Goal: Task Accomplishment & Management: Manage account settings

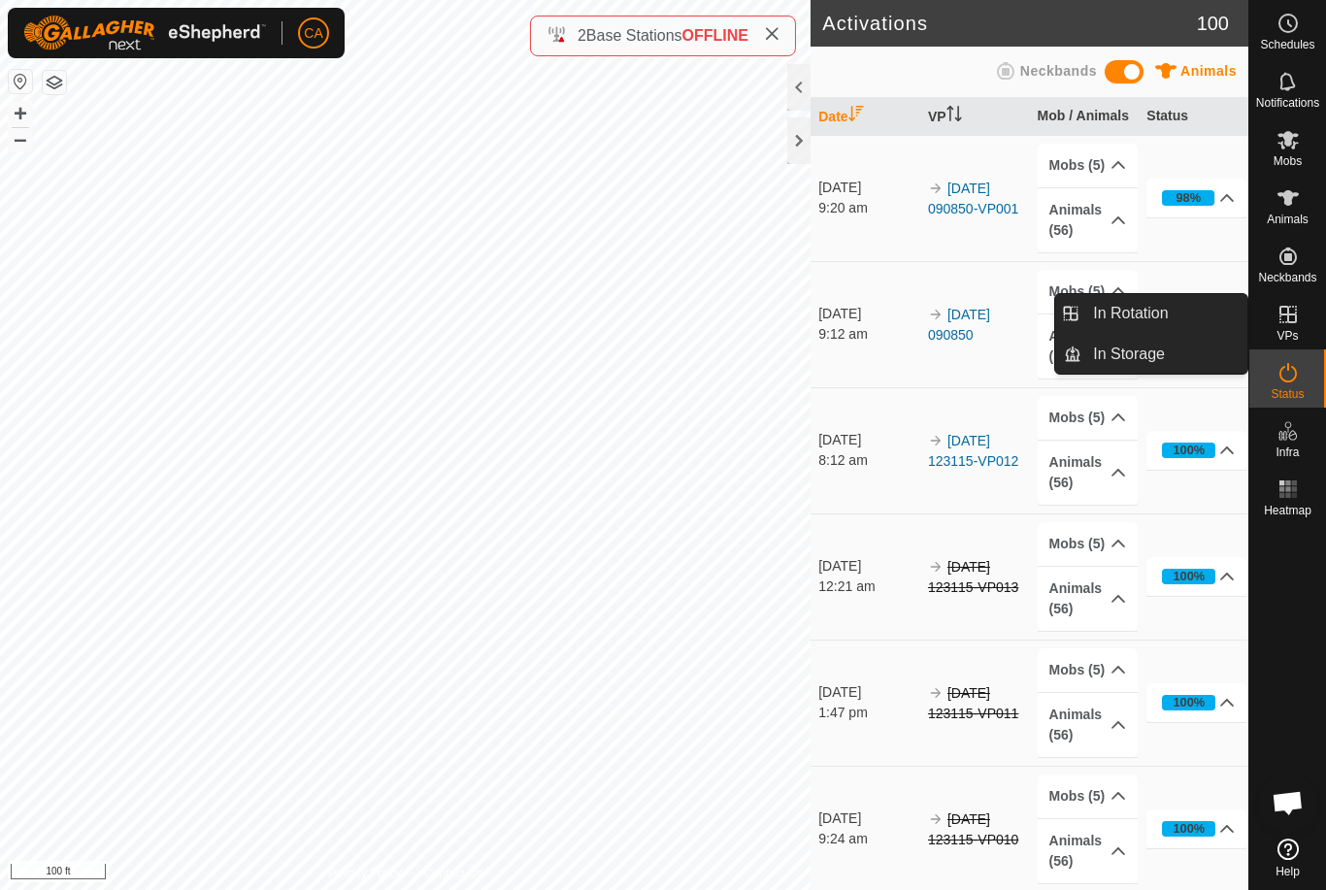
click at [1177, 316] on link "In Rotation" at bounding box center [1164, 313] width 166 height 39
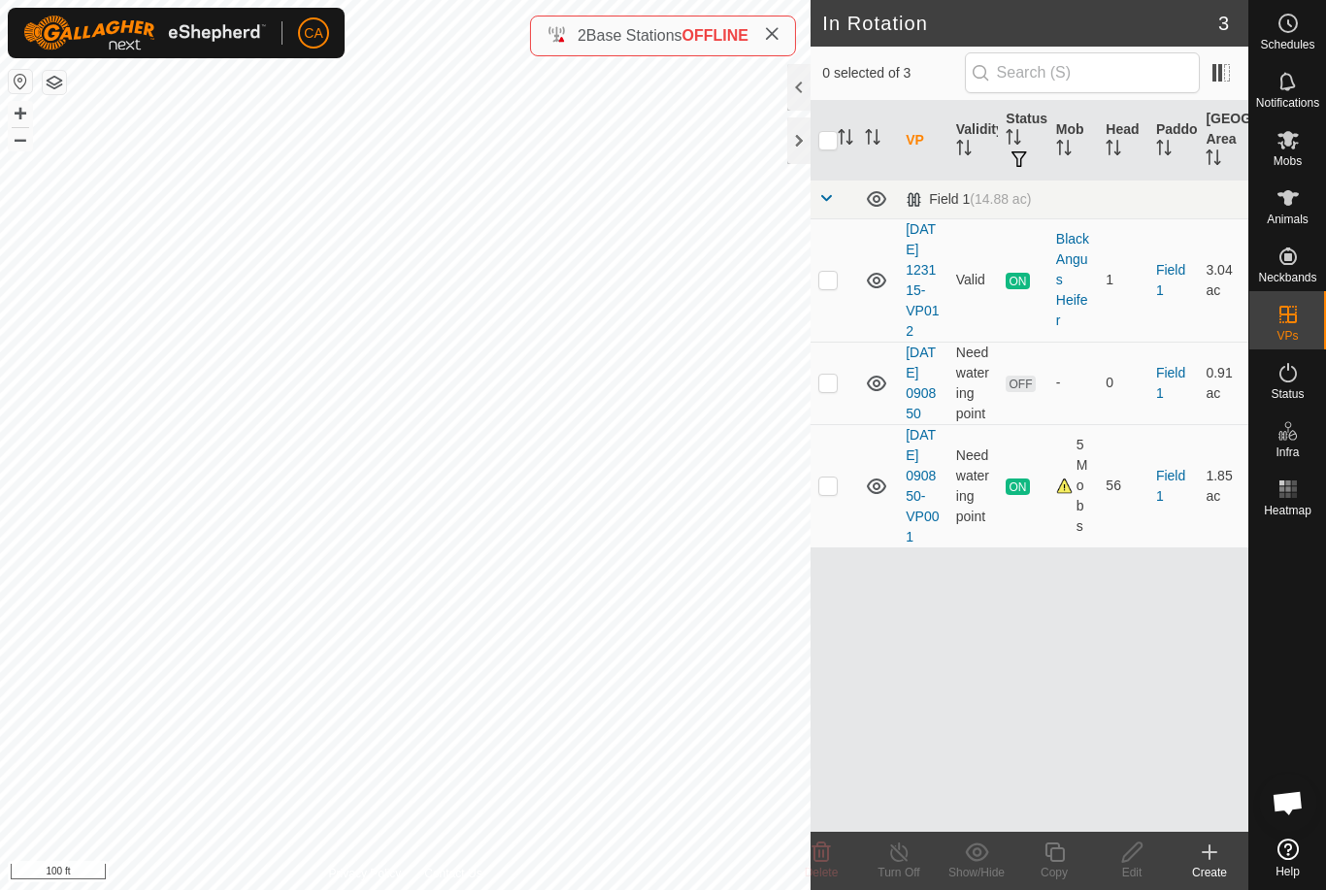
click at [836, 423] on td at bounding box center [833, 383] width 47 height 82
click at [829, 862] on icon at bounding box center [820, 851] width 23 height 23
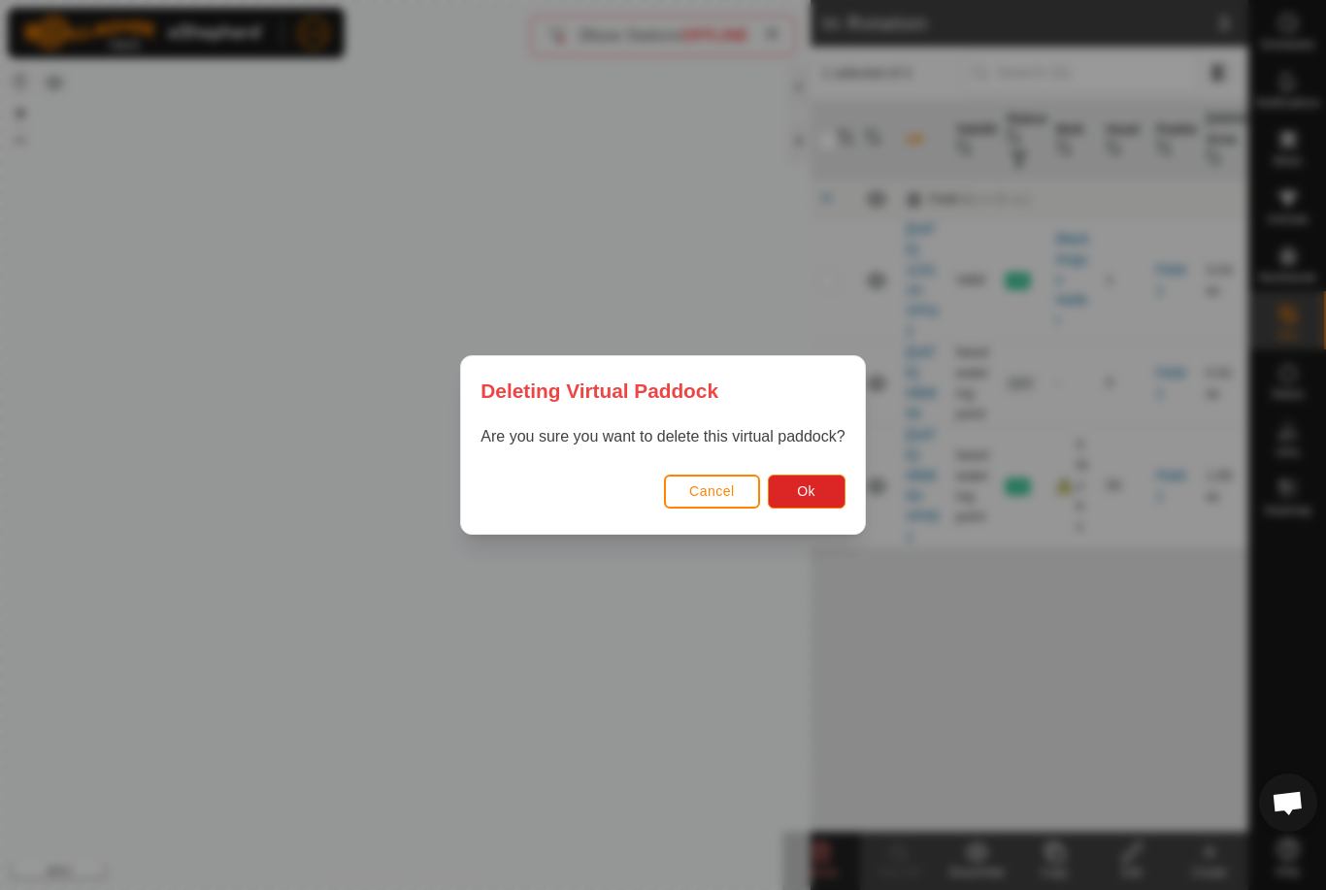
click at [802, 491] on span "Ok" at bounding box center [806, 491] width 18 height 16
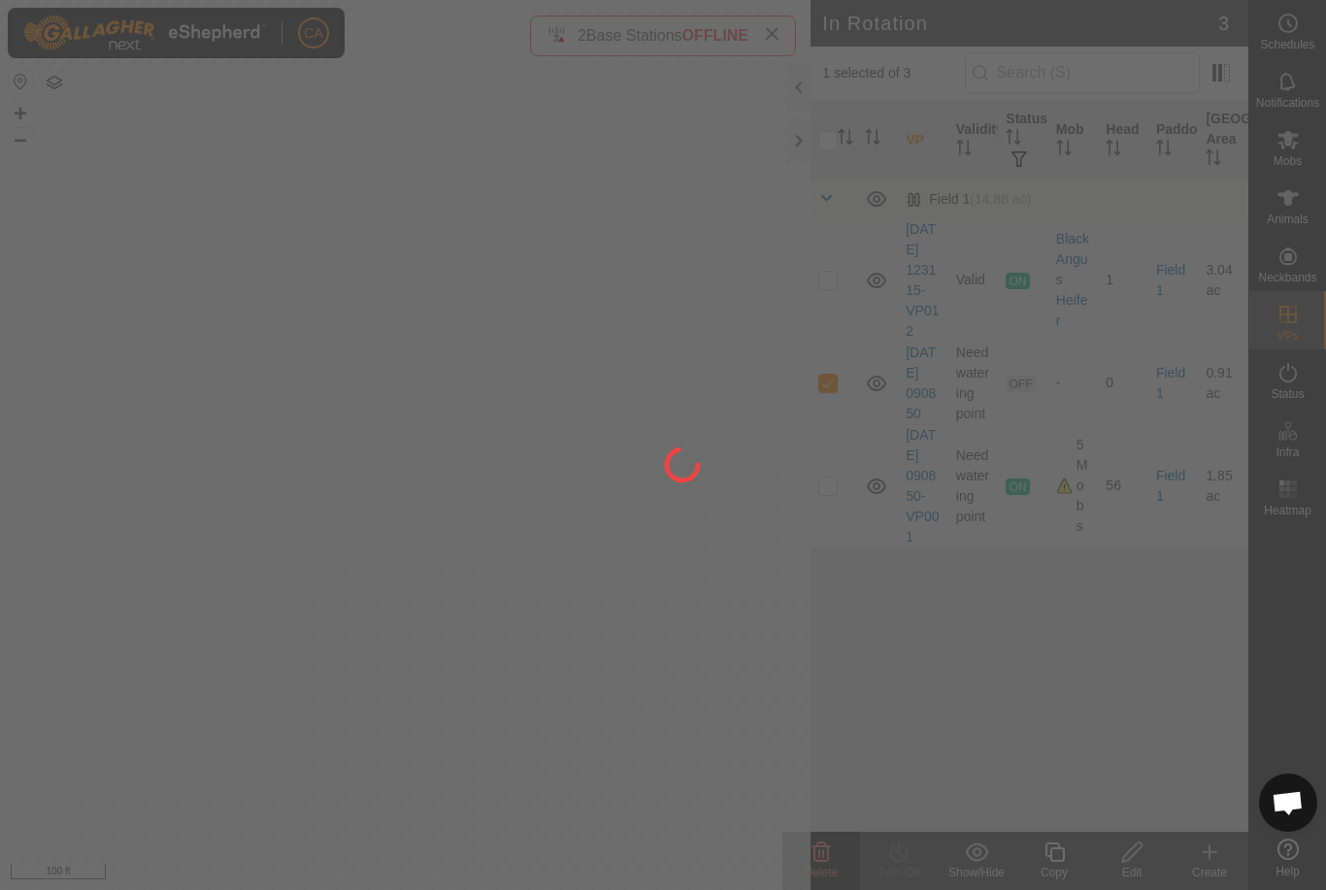
checkbox input "false"
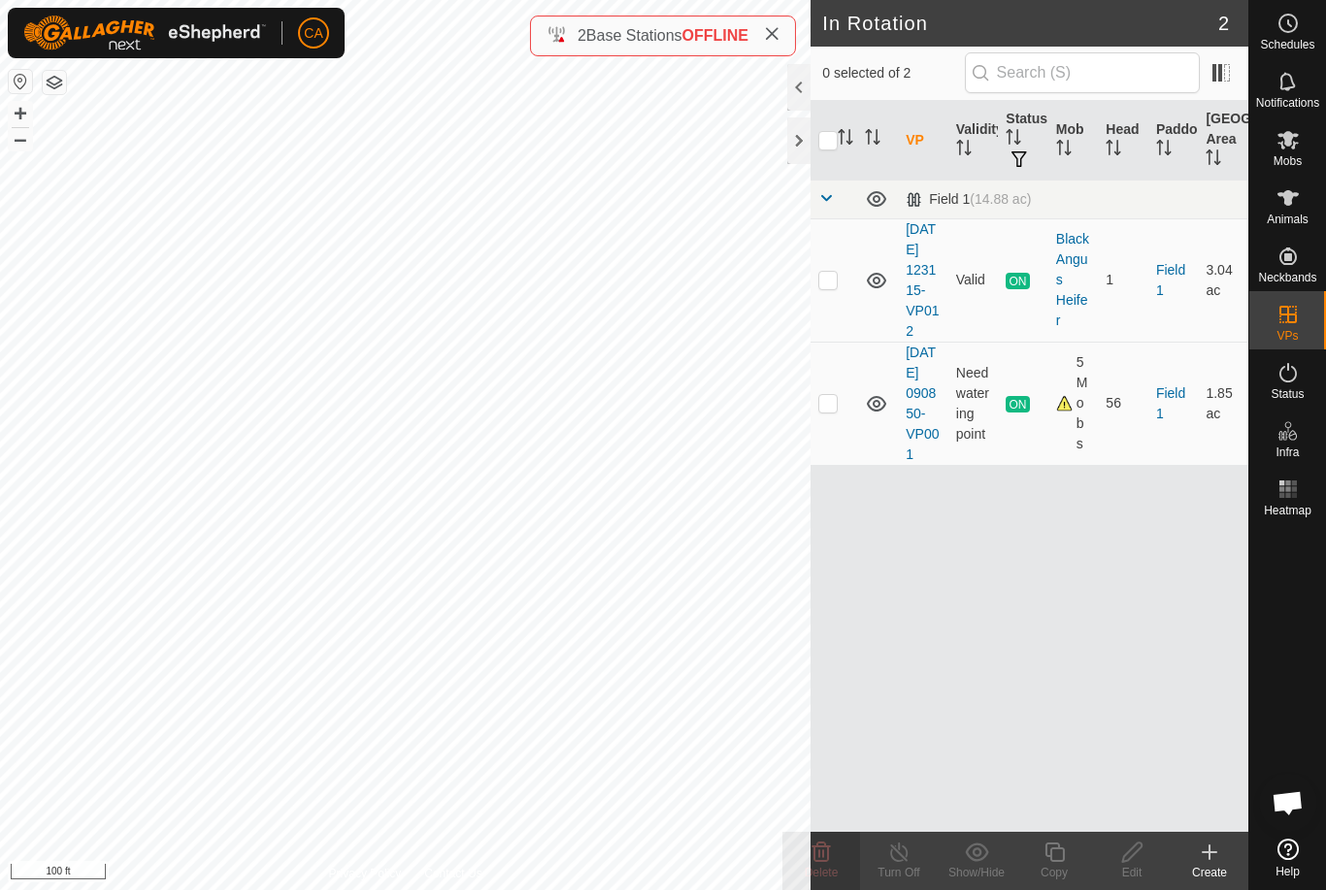
click at [803, 151] on div at bounding box center [798, 140] width 23 height 47
click at [836, 287] on p-checkbox at bounding box center [827, 280] width 19 height 16
click at [820, 857] on icon at bounding box center [821, 851] width 18 height 19
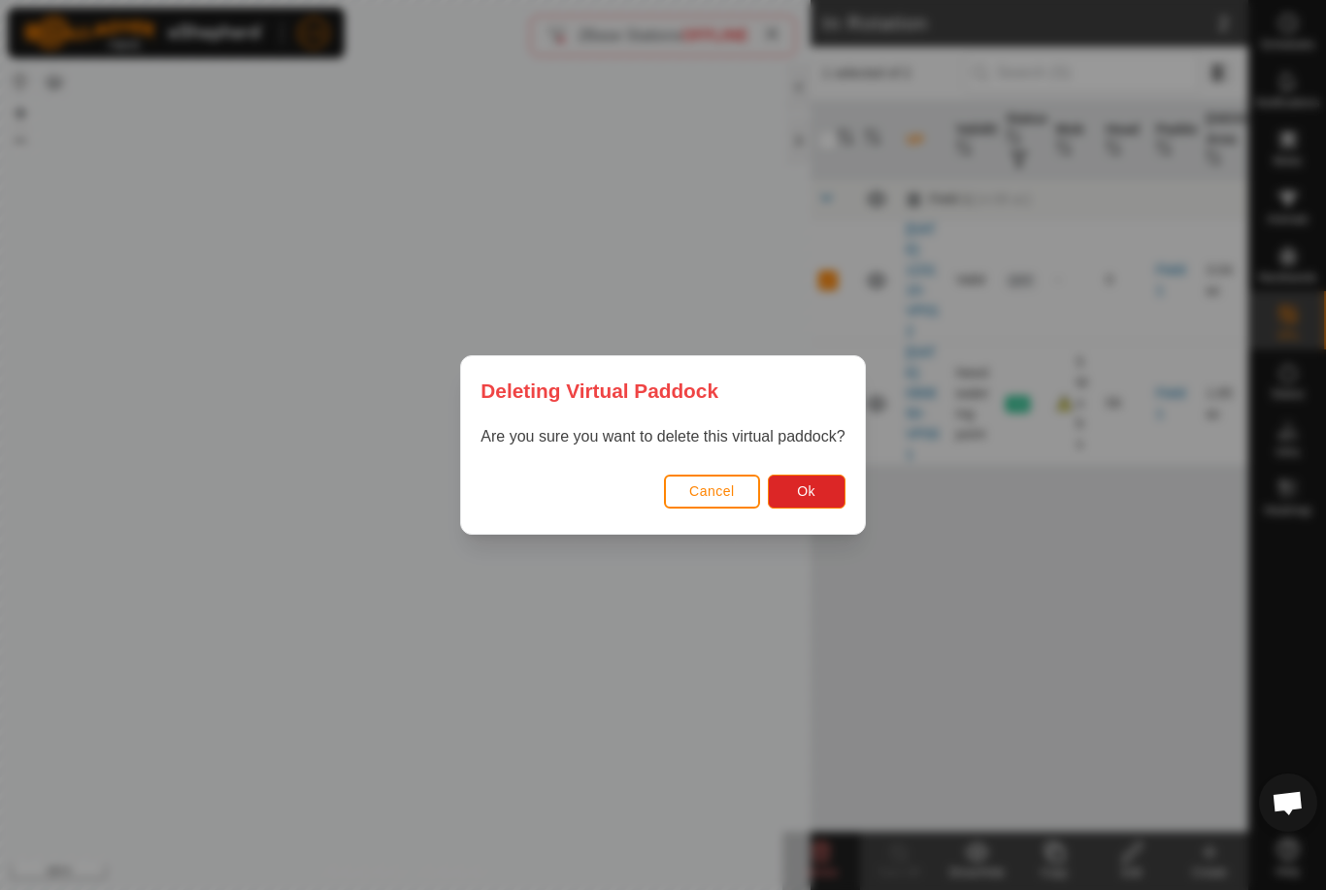
click at [806, 503] on button "Ok" at bounding box center [807, 492] width 78 height 34
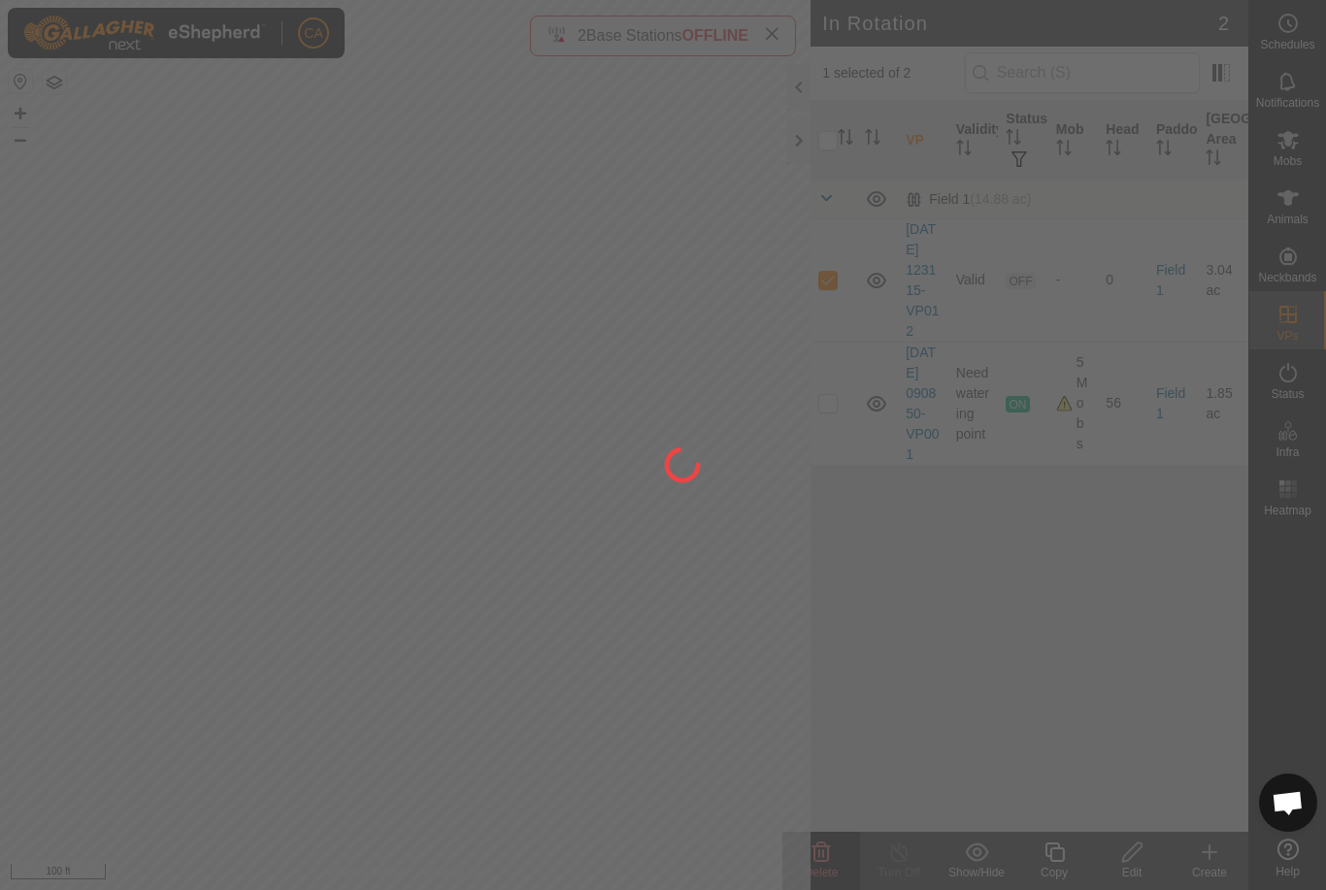
checkbox input "false"
